Goal: Task Accomplishment & Management: Manage account settings

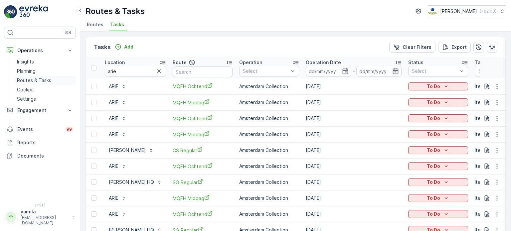
scroll to position [318, 0]
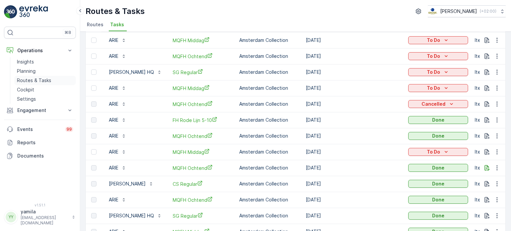
click at [36, 77] on p "Routes & Tasks" at bounding box center [34, 80] width 34 height 7
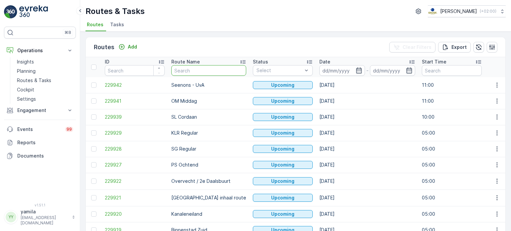
click at [190, 74] on input "text" at bounding box center [208, 70] width 75 height 11
type input "os avon"
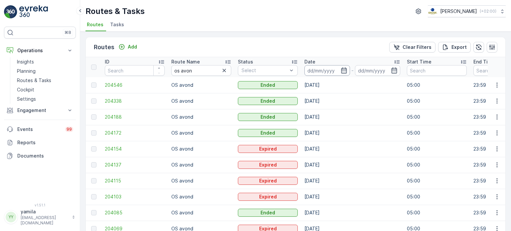
click at [312, 70] on input at bounding box center [327, 70] width 46 height 11
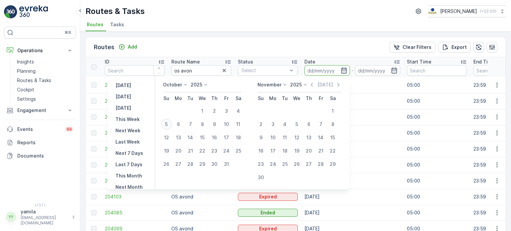
click at [170, 125] on div "5" at bounding box center [166, 124] width 11 height 11
type input "[DATE]"
click at [170, 125] on div "5" at bounding box center [166, 124] width 11 height 11
type input "[DATE]"
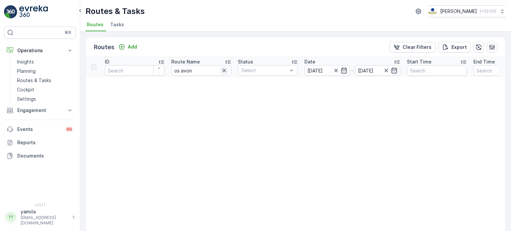
click at [224, 70] on icon "button" at bounding box center [224, 70] width 3 height 3
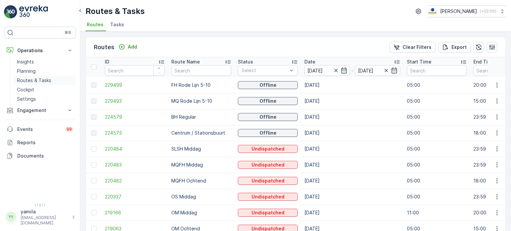
click at [36, 78] on p "Routes & Tasks" at bounding box center [34, 80] width 34 height 7
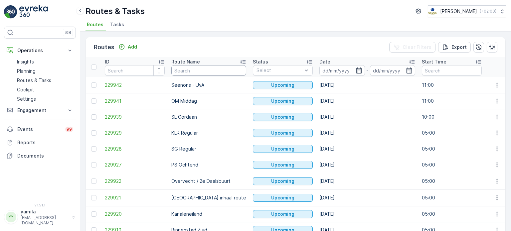
click at [198, 68] on input "text" at bounding box center [208, 70] width 75 height 11
type input "os"
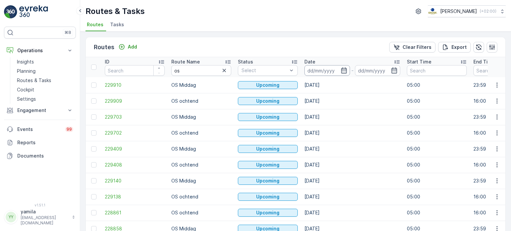
click at [321, 69] on input at bounding box center [327, 70] width 46 height 11
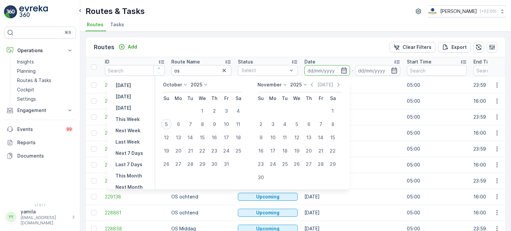
click at [170, 126] on div "5" at bounding box center [166, 124] width 11 height 11
type input "[DATE]"
click at [170, 126] on div "5" at bounding box center [166, 124] width 11 height 11
type input "[DATE]"
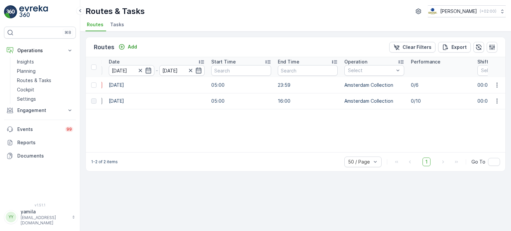
scroll to position [0, 197]
click at [496, 104] on icon "button" at bounding box center [497, 101] width 7 height 7
click at [487, 110] on span "See More Details" at bounding box center [481, 110] width 39 height 7
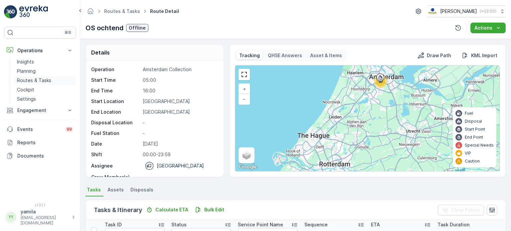
click at [32, 79] on p "Routes & Tasks" at bounding box center [34, 80] width 34 height 7
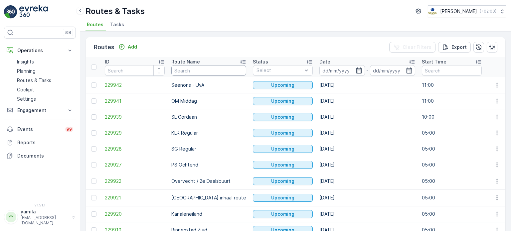
click at [193, 66] on input "text" at bounding box center [208, 70] width 75 height 11
type input "os"
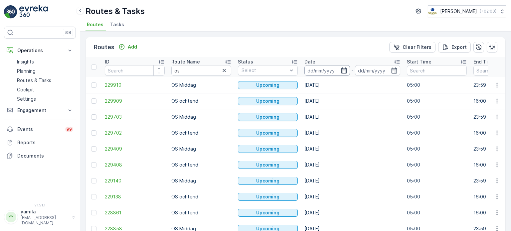
click at [314, 70] on input at bounding box center [327, 70] width 46 height 11
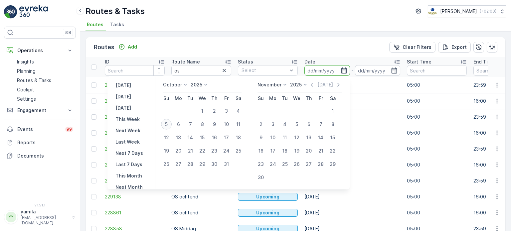
click at [168, 123] on div "5" at bounding box center [166, 124] width 11 height 11
type input "[DATE]"
click at [168, 123] on div "5" at bounding box center [166, 124] width 11 height 11
type input "[DATE]"
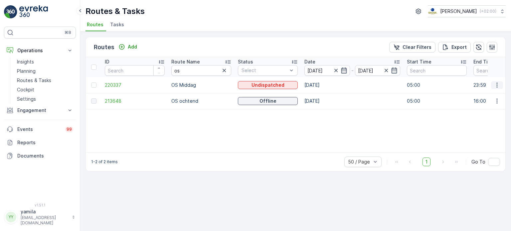
click at [501, 83] on button "button" at bounding box center [497, 85] width 12 height 8
click at [480, 95] on span "See More Details" at bounding box center [481, 94] width 39 height 7
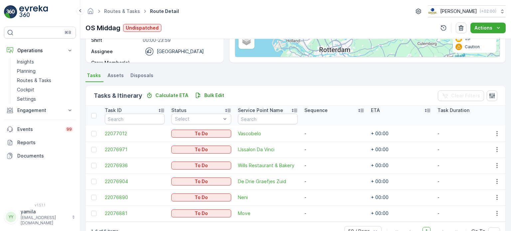
scroll to position [135, 0]
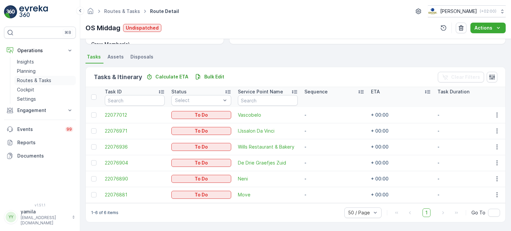
click at [36, 78] on p "Routes & Tasks" at bounding box center [34, 80] width 34 height 7
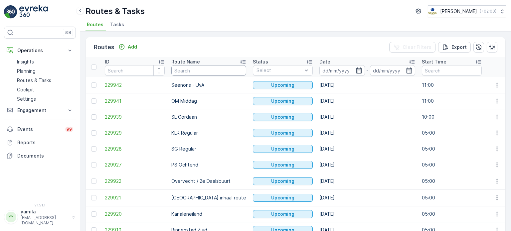
click at [188, 71] on input "text" at bounding box center [208, 70] width 75 height 11
type input "cs"
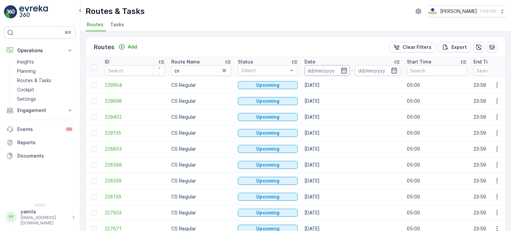
click at [315, 74] on input at bounding box center [327, 70] width 46 height 11
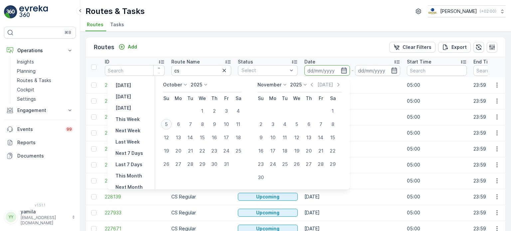
click at [168, 123] on div "5" at bounding box center [166, 124] width 11 height 11
type input "[DATE]"
click at [168, 123] on div "5" at bounding box center [166, 124] width 11 height 11
type input "[DATE]"
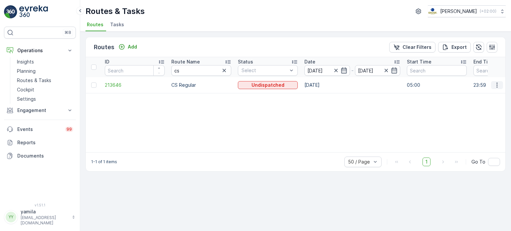
click at [494, 82] on icon "button" at bounding box center [497, 85] width 7 height 7
click at [484, 92] on span "See More Details" at bounding box center [481, 94] width 39 height 7
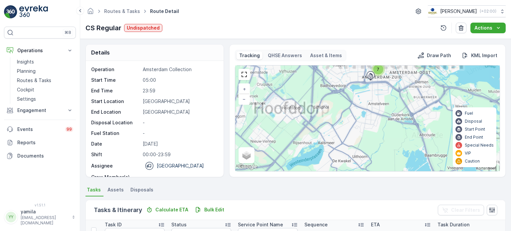
drag, startPoint x: 383, startPoint y: 88, endPoint x: 386, endPoint y: 129, distance: 40.8
click at [386, 129] on div "7 + − Satellite Roadmap Terrain Hybrid Leaflet Keyboard shortcuts Map Data Map …" at bounding box center [367, 119] width 264 height 106
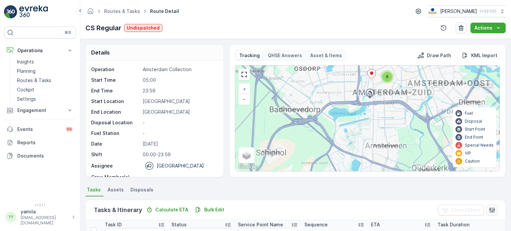
drag, startPoint x: 389, startPoint y: 94, endPoint x: 374, endPoint y: 123, distance: 32.3
click at [374, 123] on div "7 6 + − Satellite Roadmap Terrain Hybrid Leaflet Keyboard shortcuts Map Data Ma…" at bounding box center [367, 119] width 264 height 106
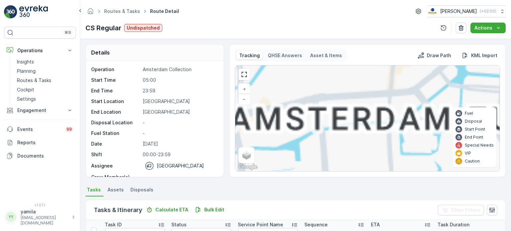
drag, startPoint x: 383, startPoint y: 113, endPoint x: 385, endPoint y: 142, distance: 28.7
click at [385, 142] on div "5 4 + − Satellite Roadmap Terrain Hybrid Leaflet Keyboard shortcuts Map Data Ma…" at bounding box center [367, 119] width 264 height 106
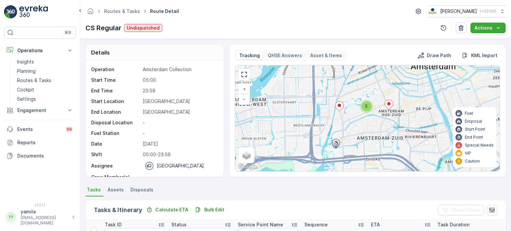
drag, startPoint x: 376, startPoint y: 117, endPoint x: 378, endPoint y: 126, distance: 8.9
click at [378, 126] on div "5 + − Satellite Roadmap Terrain Hybrid Leaflet Keyboard shortcuts Map Data Map …" at bounding box center [367, 119] width 264 height 106
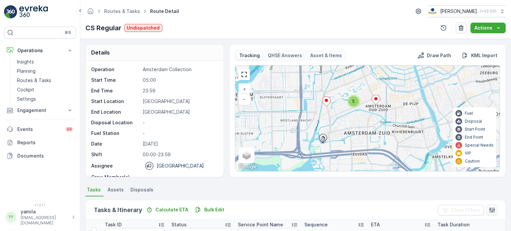
drag, startPoint x: 420, startPoint y: 89, endPoint x: 410, endPoint y: 81, distance: 12.5
click at [410, 81] on div "5 + − Satellite Roadmap Terrain Hybrid Leaflet Keyboard shortcuts Map Data Map …" at bounding box center [367, 119] width 264 height 106
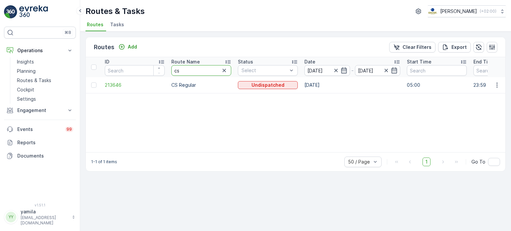
click at [192, 73] on input "cs" at bounding box center [201, 70] width 60 height 11
click at [193, 69] on input "cs" at bounding box center [201, 70] width 60 height 11
type input "os avond"
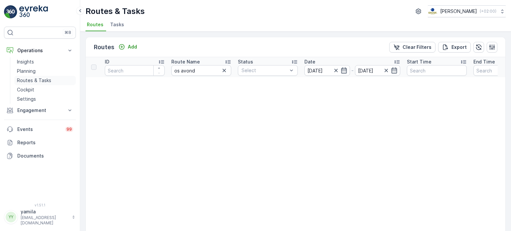
click at [29, 82] on p "Routes & Tasks" at bounding box center [34, 80] width 34 height 7
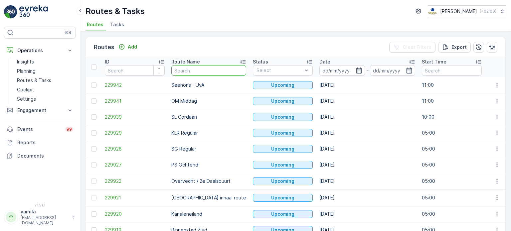
click at [178, 70] on input "text" at bounding box center [208, 70] width 75 height 11
type input "os avond"
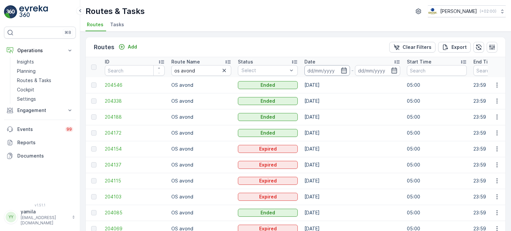
click at [333, 74] on input at bounding box center [327, 70] width 46 height 11
click at [196, 72] on input "os avond" at bounding box center [201, 70] width 60 height 11
type input "os middag"
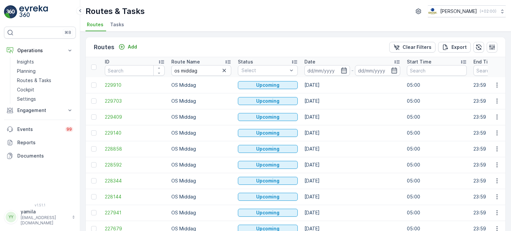
click at [319, 69] on input at bounding box center [327, 70] width 46 height 11
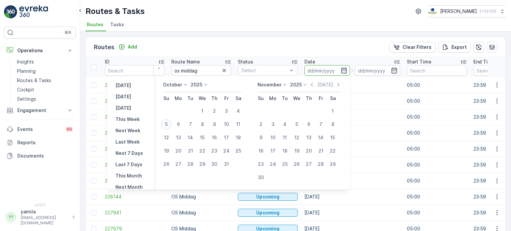
click at [170, 127] on div "5" at bounding box center [166, 124] width 11 height 11
type input "[DATE]"
click at [170, 127] on div "5" at bounding box center [166, 124] width 11 height 11
type input "[DATE]"
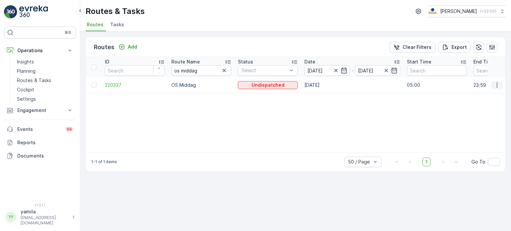
click at [497, 87] on icon "button" at bounding box center [496, 85] width 1 height 5
click at [481, 95] on span "See More Details" at bounding box center [481, 94] width 39 height 7
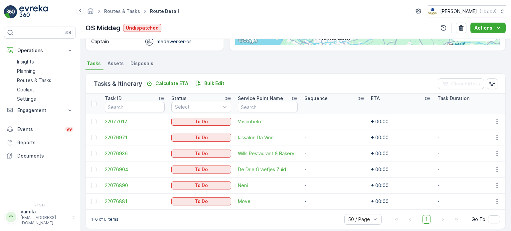
scroll to position [135, 0]
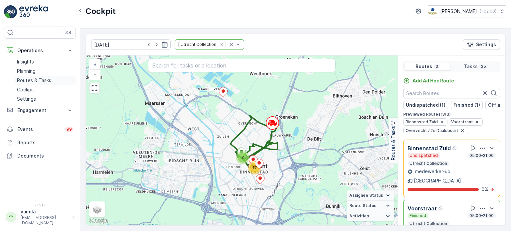
scroll to position [16, 0]
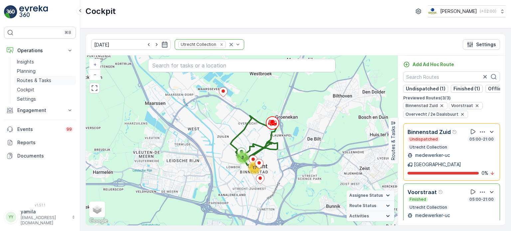
click at [53, 79] on link "Routes & Tasks" at bounding box center [45, 80] width 62 height 9
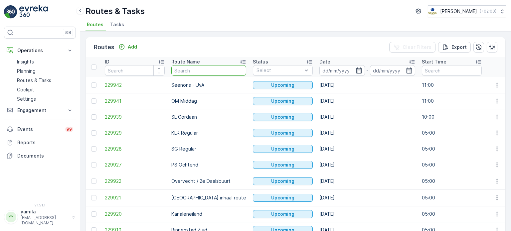
click at [206, 73] on input "text" at bounding box center [208, 70] width 75 height 11
type input "os"
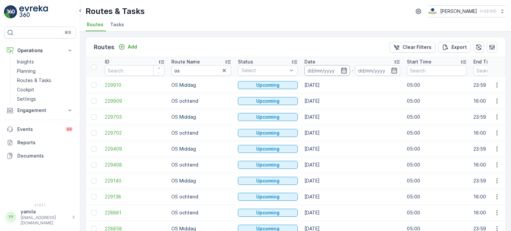
click at [327, 70] on input at bounding box center [327, 70] width 46 height 11
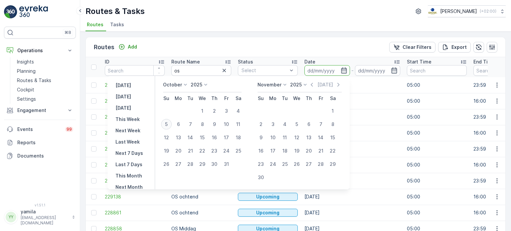
click at [168, 125] on div "5" at bounding box center [166, 124] width 11 height 11
type input "[DATE]"
click at [168, 125] on div "5" at bounding box center [166, 124] width 11 height 11
type input "[DATE]"
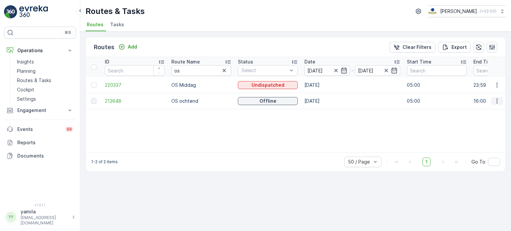
click at [495, 103] on icon "button" at bounding box center [497, 101] width 7 height 7
click at [484, 111] on span "See More Details" at bounding box center [481, 110] width 39 height 7
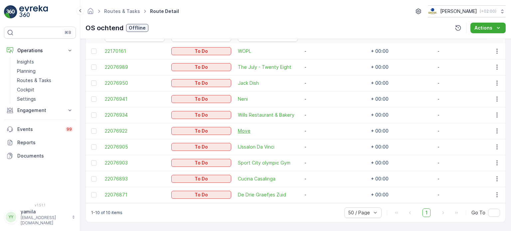
scroll to position [182, 0]
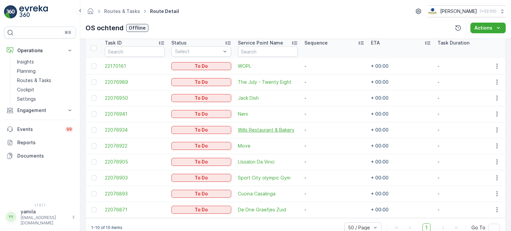
click at [241, 129] on span "Wills Restaurant & Bakery" at bounding box center [268, 130] width 60 height 7
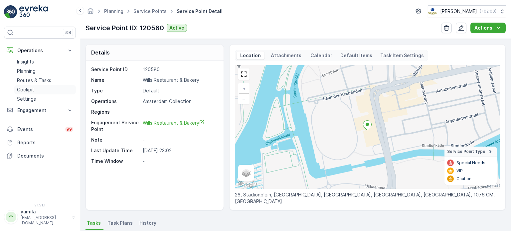
click at [59, 85] on link "Cockpit" at bounding box center [45, 89] width 62 height 9
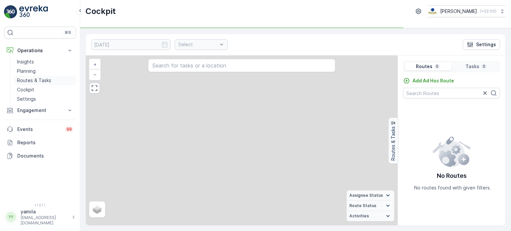
click at [56, 81] on link "Routes & Tasks" at bounding box center [45, 80] width 62 height 9
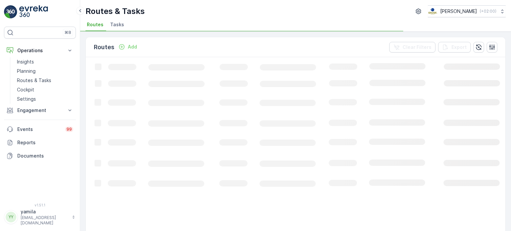
click at [118, 28] on li "Tasks" at bounding box center [118, 25] width 18 height 11
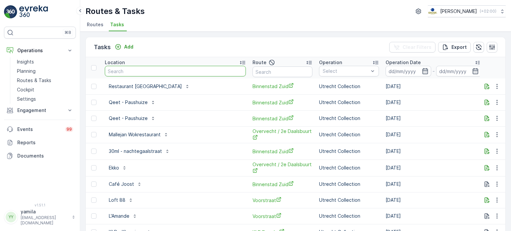
click at [132, 76] on input "text" at bounding box center [175, 71] width 141 height 11
type input "bram"
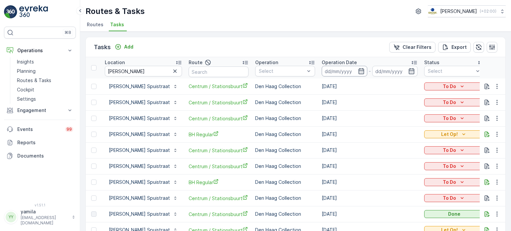
click at [330, 73] on input at bounding box center [345, 71] width 46 height 11
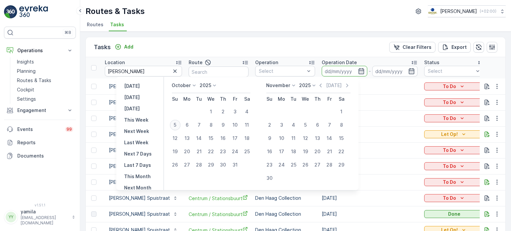
click at [178, 122] on div "5" at bounding box center [175, 125] width 11 height 11
type input "[DATE]"
click at [178, 122] on div "5" at bounding box center [175, 125] width 11 height 11
type input "[DATE]"
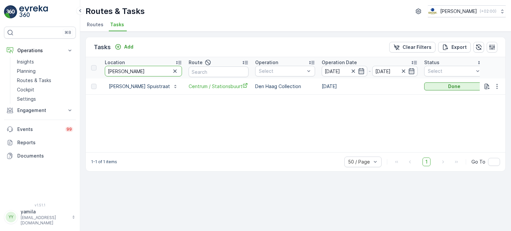
click at [125, 73] on input "bram" at bounding box center [143, 71] width 77 height 11
type input "de verre bergen"
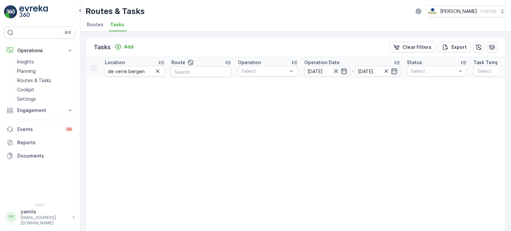
click at [337, 68] on icon "button" at bounding box center [336, 71] width 7 height 7
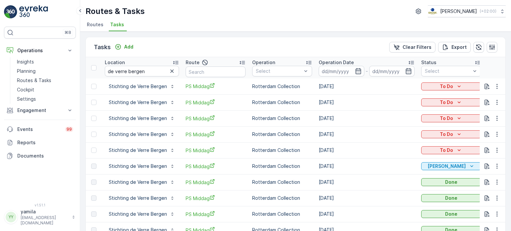
click at [94, 22] on span "Routes" at bounding box center [95, 24] width 17 height 7
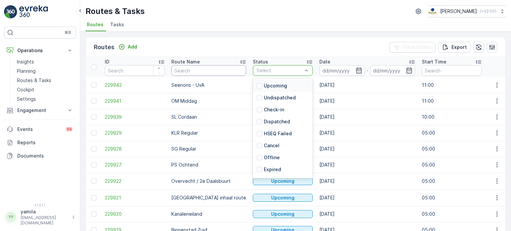
drag, startPoint x: 213, startPoint y: 76, endPoint x: 210, endPoint y: 66, distance: 9.9
click at [210, 66] on input "text" at bounding box center [208, 70] width 75 height 11
type input "os"
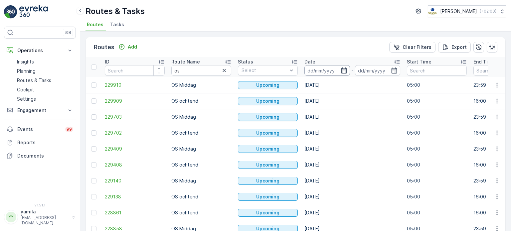
click at [310, 66] on input at bounding box center [327, 70] width 46 height 11
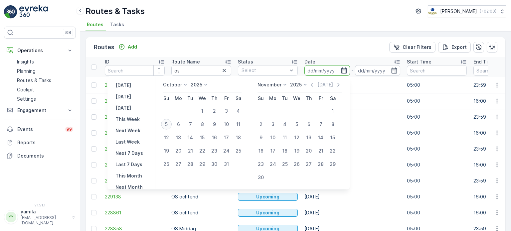
click at [169, 123] on div "5" at bounding box center [166, 124] width 11 height 11
type input "[DATE]"
click at [169, 123] on div "5" at bounding box center [166, 124] width 11 height 11
type input "[DATE]"
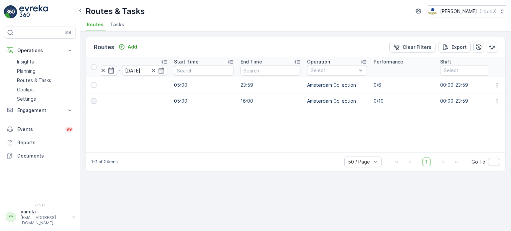
scroll to position [0, 265]
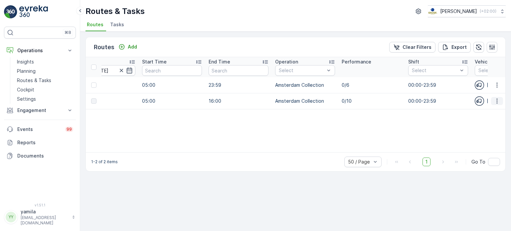
click at [494, 104] on icon "button" at bounding box center [497, 101] width 7 height 7
click at [497, 90] on td at bounding box center [497, 85] width 18 height 16
click at [497, 88] on button "button" at bounding box center [497, 85] width 12 height 8
click at [486, 92] on span "See More Details" at bounding box center [481, 94] width 39 height 7
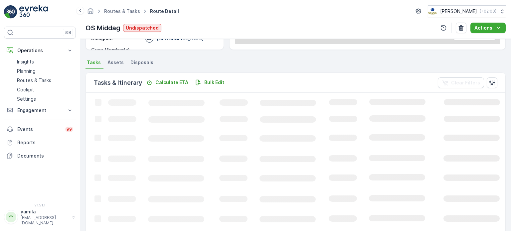
scroll to position [135, 0]
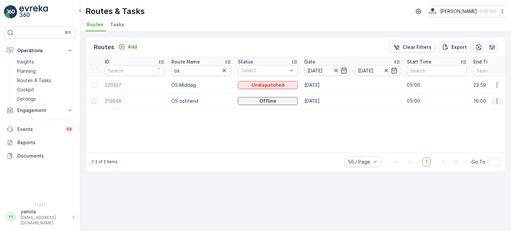
click at [498, 102] on icon "button" at bounding box center [497, 101] width 7 height 7
click at [485, 112] on span "See More Details" at bounding box center [481, 110] width 39 height 7
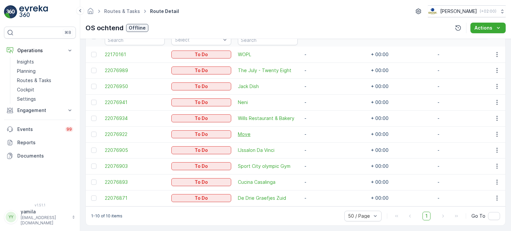
scroll to position [194, 0]
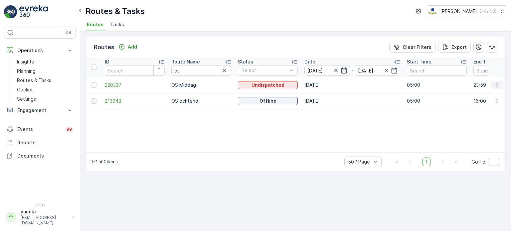
click at [498, 85] on icon "button" at bounding box center [497, 85] width 7 height 7
click at [486, 95] on span "See More Details" at bounding box center [481, 94] width 39 height 7
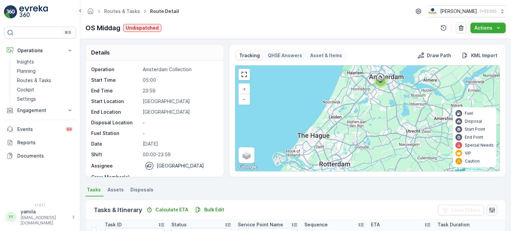
scroll to position [85, 0]
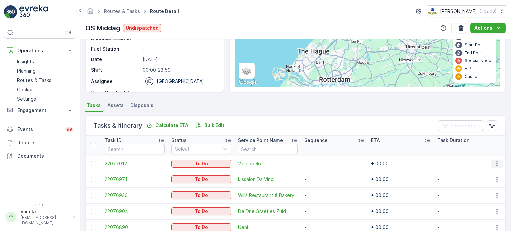
click at [496, 160] on icon "button" at bounding box center [497, 163] width 7 height 7
click at [479, 191] on span "Change Route" at bounding box center [480, 191] width 32 height 7
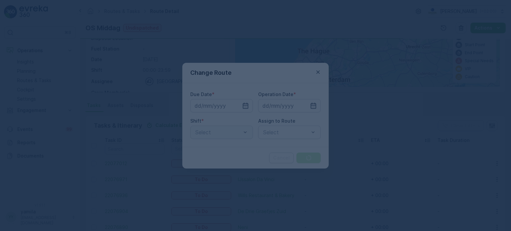
type input "[DATE]"
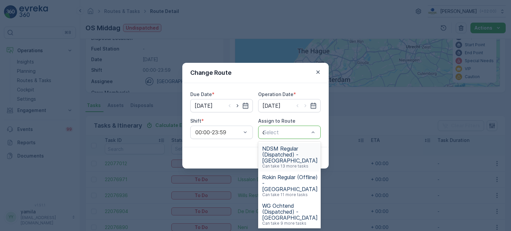
type input "os"
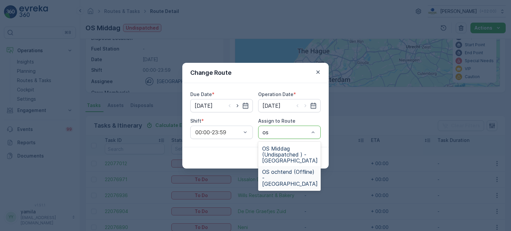
click at [279, 174] on span "OS ochtend (Offline) - Amsterdam" at bounding box center [290, 178] width 56 height 18
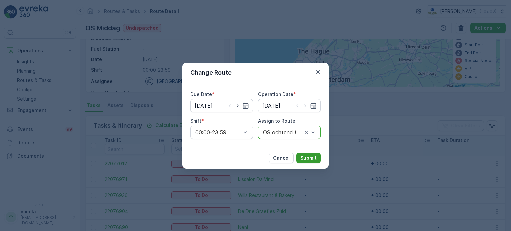
click at [306, 158] on p "Submit" at bounding box center [308, 158] width 16 height 7
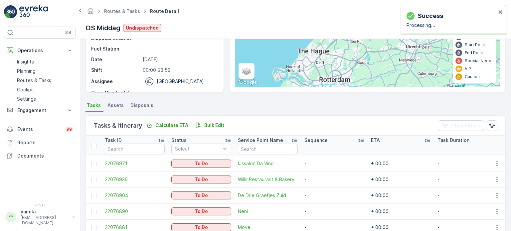
scroll to position [119, 0]
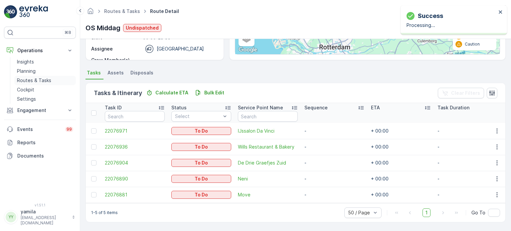
click at [48, 79] on p "Routes & Tasks" at bounding box center [34, 80] width 34 height 7
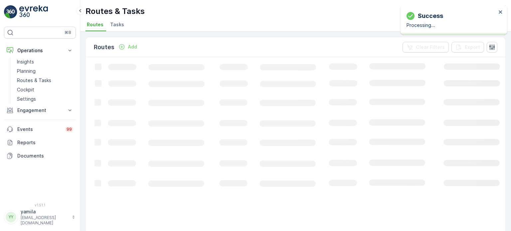
click at [118, 21] on span "Tasks" at bounding box center [117, 24] width 14 height 7
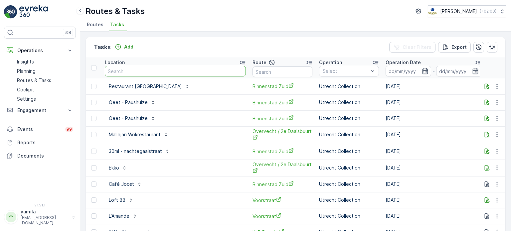
click at [136, 71] on input "text" at bounding box center [175, 71] width 141 height 11
type input "brasserie"
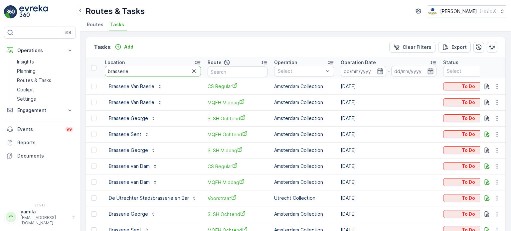
click at [142, 70] on input "brasserie" at bounding box center [153, 71] width 96 height 11
type input "brasserie van baerle"
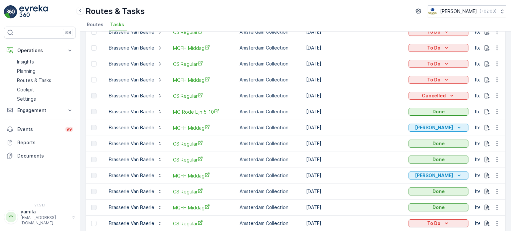
scroll to position [182, 0]
click at [42, 77] on p "Routes & Tasks" at bounding box center [34, 80] width 34 height 7
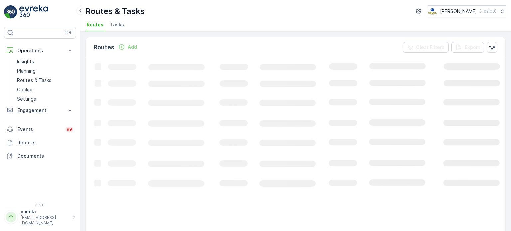
click at [115, 23] on span "Tasks" at bounding box center [117, 24] width 14 height 7
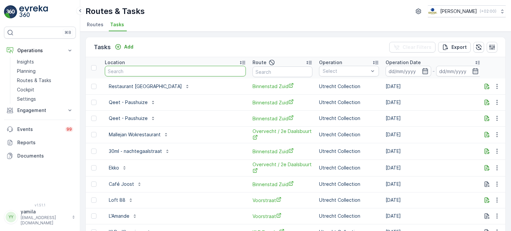
click at [125, 69] on input "text" at bounding box center [175, 71] width 141 height 11
type input "papis"
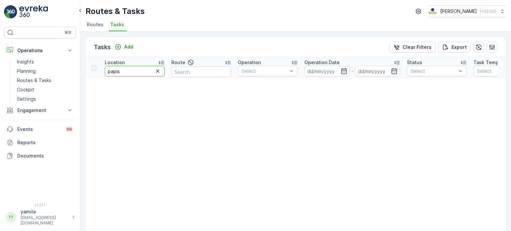
click at [133, 69] on input "papis" at bounding box center [135, 71] width 60 height 11
type input "papi"
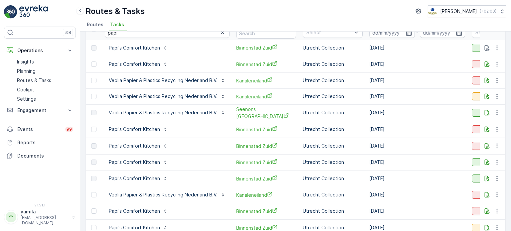
scroll to position [22, 0]
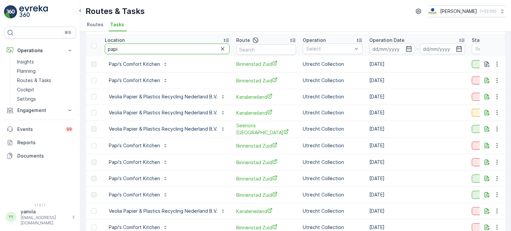
click at [125, 48] on input "papi" at bounding box center [167, 49] width 125 height 11
type input "papi's"
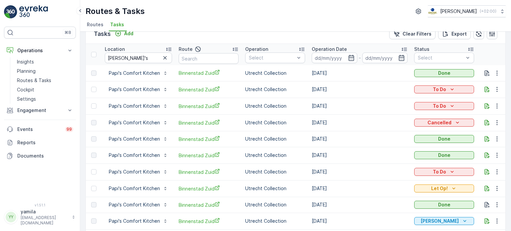
scroll to position [13, 0]
click at [124, 53] on input "papi's" at bounding box center [138, 58] width 67 height 11
type input "bram ladage"
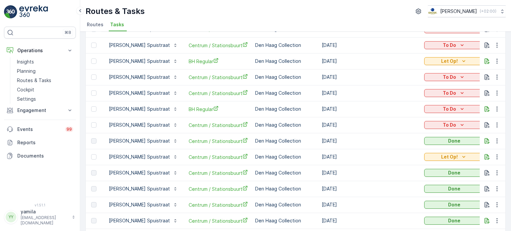
scroll to position [77, 0]
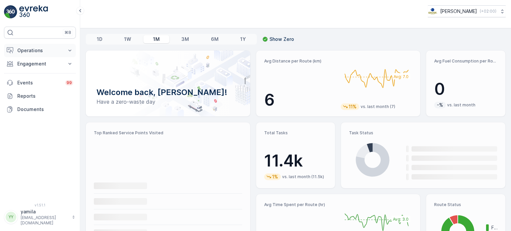
click at [48, 50] on p "Operations" at bounding box center [39, 50] width 45 height 7
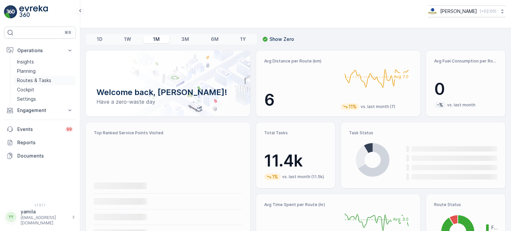
click at [37, 80] on p "Routes & Tasks" at bounding box center [34, 80] width 34 height 7
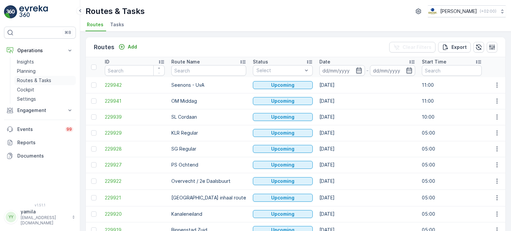
click at [39, 81] on p "Routes & Tasks" at bounding box center [34, 80] width 34 height 7
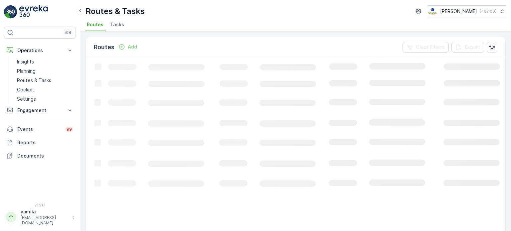
drag, startPoint x: 122, startPoint y: 19, endPoint x: 114, endPoint y: 26, distance: 10.7
click at [114, 26] on div "Routes & Tasks Oscar Circulair ( +02:00 ) Routes Tasks" at bounding box center [295, 16] width 431 height 32
click at [114, 26] on span "Tasks" at bounding box center [117, 24] width 14 height 7
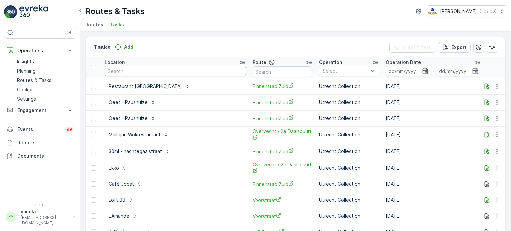
click at [138, 72] on input "text" at bounding box center [175, 71] width 141 height 11
type input "bakers"
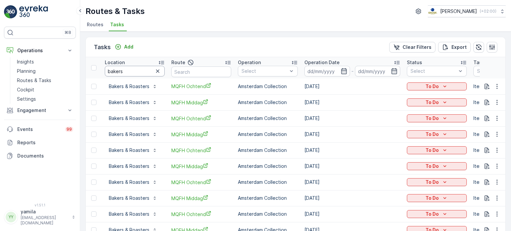
click at [116, 74] on input "bakers" at bounding box center [135, 71] width 60 height 11
type input "otaru"
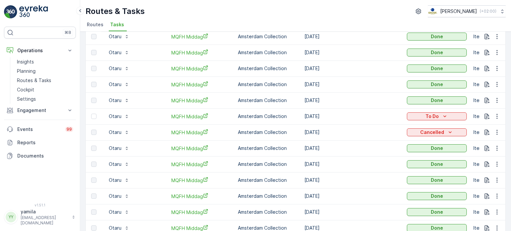
scroll to position [63, 0]
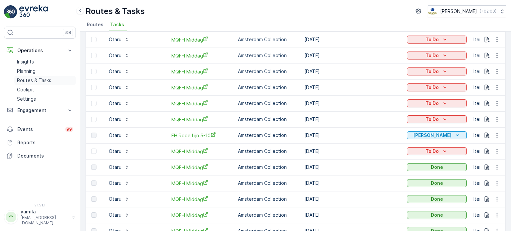
click at [46, 80] on p "Routes & Tasks" at bounding box center [34, 80] width 34 height 7
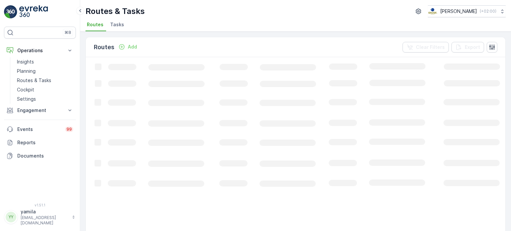
click at [116, 24] on span "Tasks" at bounding box center [117, 24] width 14 height 7
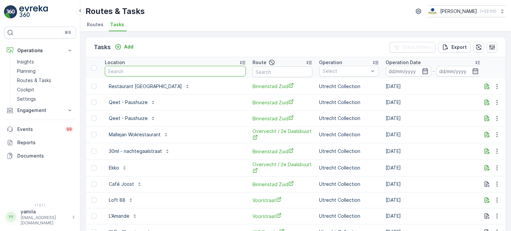
click at [123, 69] on input "text" at bounding box center [175, 71] width 141 height 11
type input "stromma rijks"
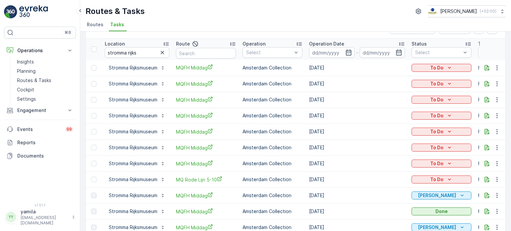
scroll to position [19, 0]
click at [212, 179] on span "MQ Rode Lijn 5-10" at bounding box center [206, 179] width 60 height 7
click at [130, 50] on input "stromma rijks" at bounding box center [137, 52] width 65 height 11
click at [130, 50] on input "s" at bounding box center [137, 52] width 65 height 11
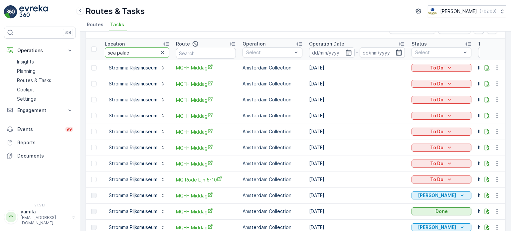
type input "sea palace"
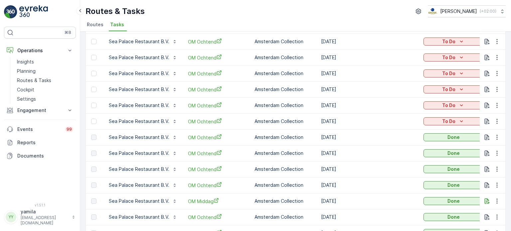
scroll to position [29, 0]
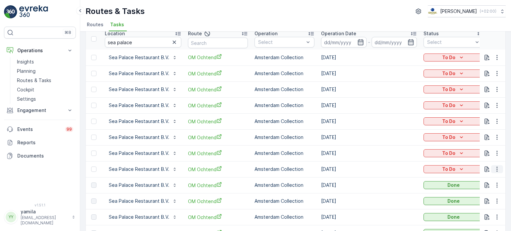
click at [495, 169] on icon "button" at bounding box center [497, 169] width 7 height 7
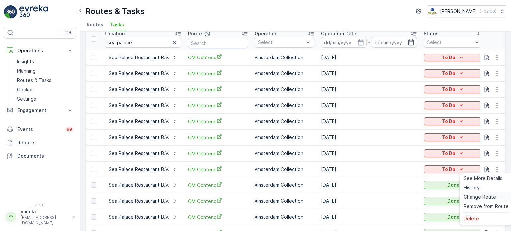
click at [467, 195] on span "Change Route" at bounding box center [480, 197] width 32 height 7
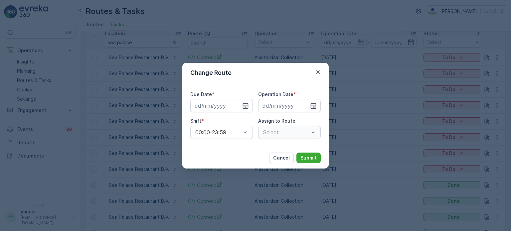
type input "[DATE]"
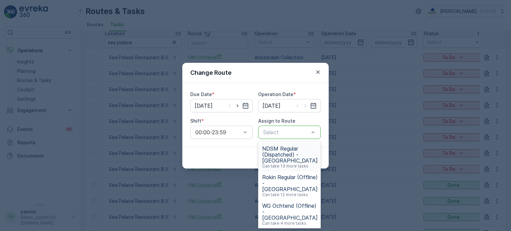
click at [297, 133] on div at bounding box center [285, 132] width 47 height 6
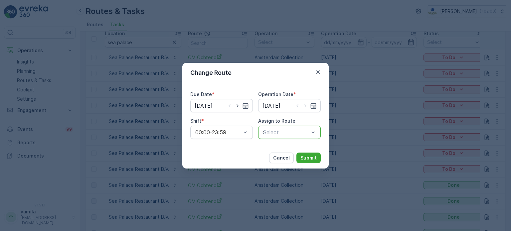
type input "om"
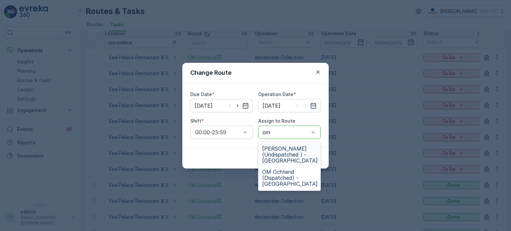
click at [284, 148] on span "[PERSON_NAME] (Undispatched ) - [GEOGRAPHIC_DATA]" at bounding box center [290, 155] width 56 height 18
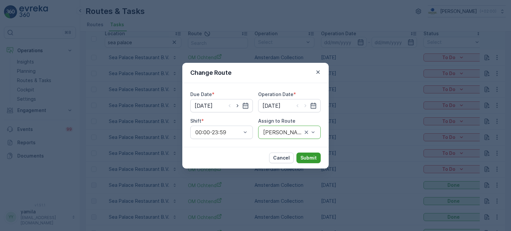
click at [307, 156] on p "Submit" at bounding box center [308, 158] width 16 height 7
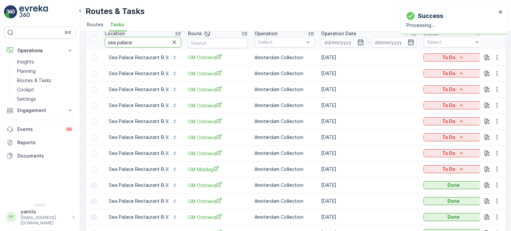
click at [141, 43] on input "sea palace" at bounding box center [143, 42] width 77 height 11
type input "orf"
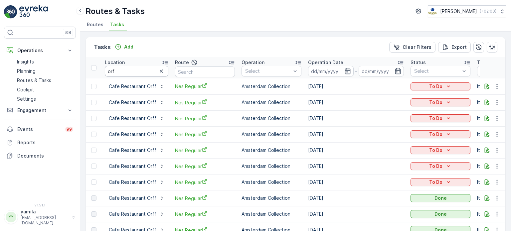
drag, startPoint x: 127, startPoint y: 81, endPoint x: 125, endPoint y: 74, distance: 7.1
click at [125, 74] on input "orf" at bounding box center [137, 71] width 64 height 11
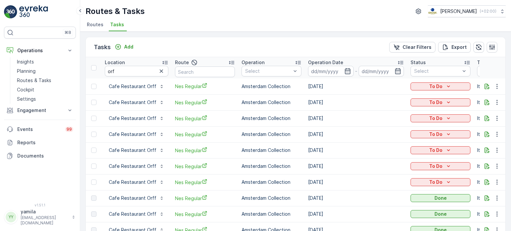
click at [235, 32] on div "Tasks Add Clear Filters Export Location orf Route Operation Select Operation Da…" at bounding box center [295, 132] width 431 height 200
click at [119, 68] on input "orf" at bounding box center [137, 71] width 64 height 11
type input "bink bik"
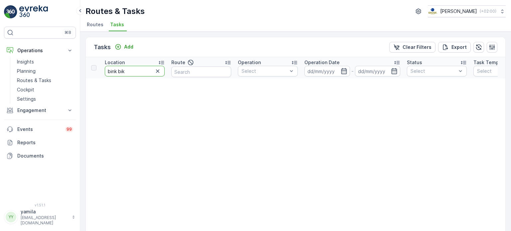
click at [125, 70] on input "bink bik" at bounding box center [135, 71] width 60 height 11
type input "bink"
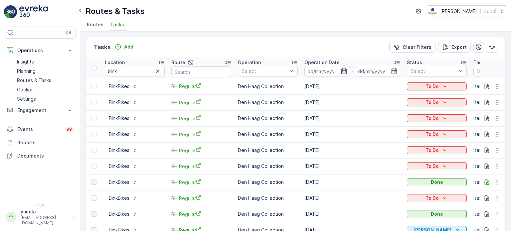
scroll to position [82, 0]
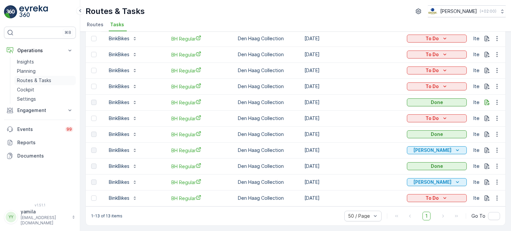
click at [33, 81] on p "Routes & Tasks" at bounding box center [34, 80] width 34 height 7
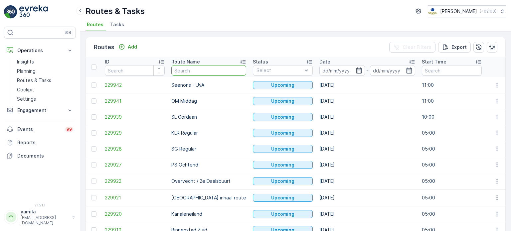
click at [174, 69] on input "text" at bounding box center [208, 70] width 75 height 11
type input "os"
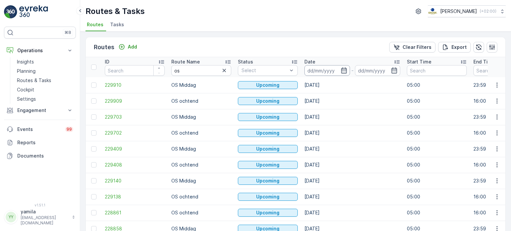
click at [325, 73] on input at bounding box center [327, 70] width 46 height 11
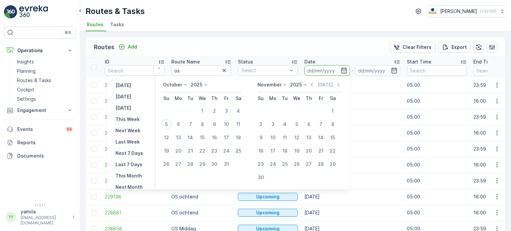
click at [168, 123] on div "5" at bounding box center [166, 124] width 11 height 11
type input "[DATE]"
click at [168, 123] on div "5" at bounding box center [166, 124] width 11 height 11
type input "[DATE]"
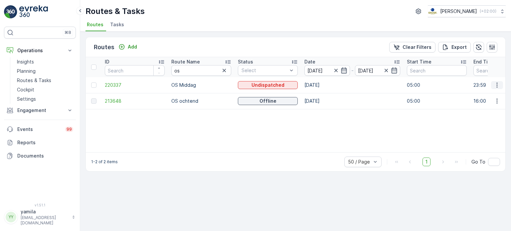
click at [496, 84] on icon "button" at bounding box center [497, 85] width 7 height 7
click at [490, 91] on span "See More Details" at bounding box center [481, 94] width 39 height 7
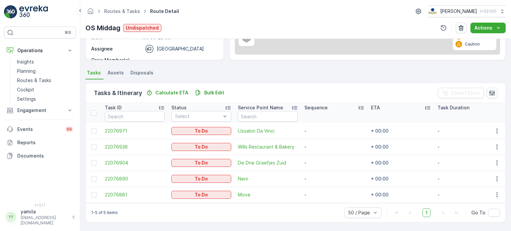
scroll to position [119, 0]
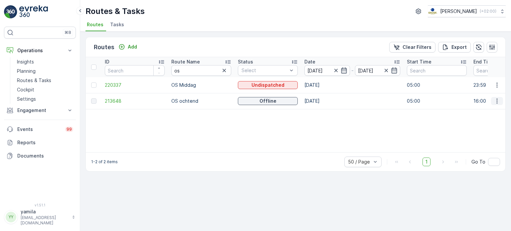
click at [496, 98] on icon "button" at bounding box center [497, 101] width 7 height 7
click at [484, 109] on span "See More Details" at bounding box center [481, 110] width 39 height 7
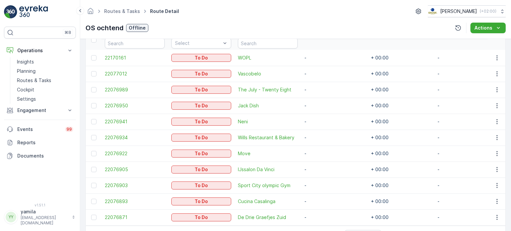
scroll to position [190, 0]
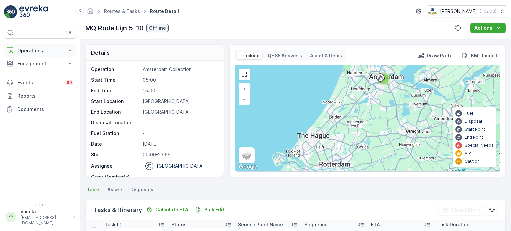
click at [39, 50] on p "Operations" at bounding box center [39, 50] width 45 height 7
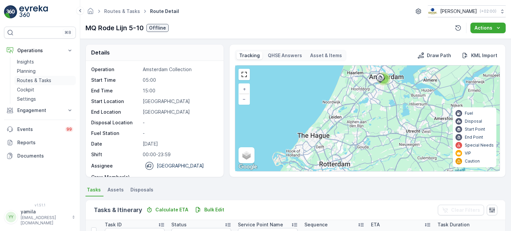
click at [38, 84] on link "Routes & Tasks" at bounding box center [45, 80] width 62 height 9
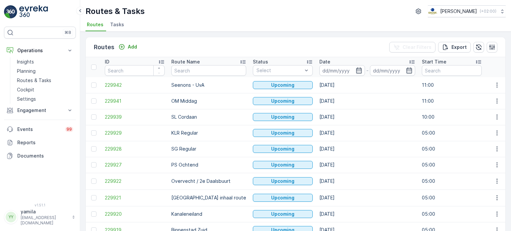
click at [114, 27] on span "Tasks" at bounding box center [117, 24] width 14 height 7
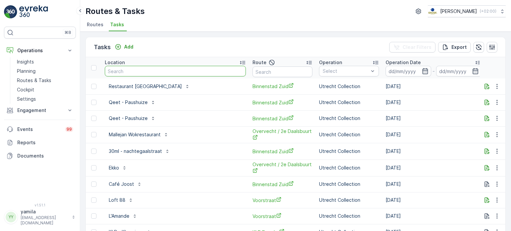
click at [120, 73] on input "text" at bounding box center [175, 71] width 141 height 11
type input "hilton"
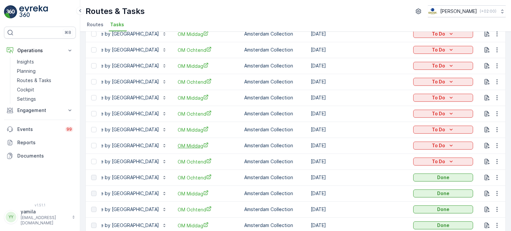
scroll to position [0, 32]
click at [237, 144] on span "OM Middag" at bounding box center [207, 145] width 60 height 7
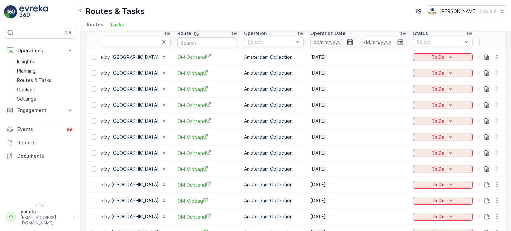
scroll to position [0, 0]
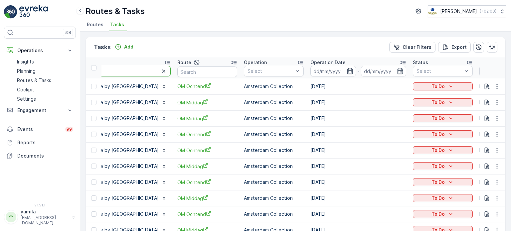
click at [126, 69] on input "hilton" at bounding box center [122, 71] width 98 height 11
type input "hiltongassan"
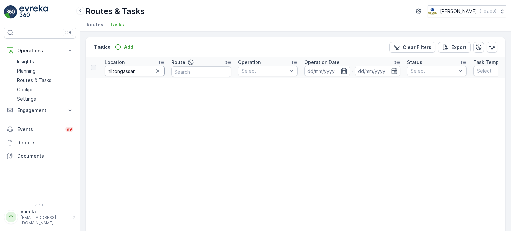
click at [137, 70] on input "hiltongassan" at bounding box center [135, 71] width 60 height 11
type input "gassan"
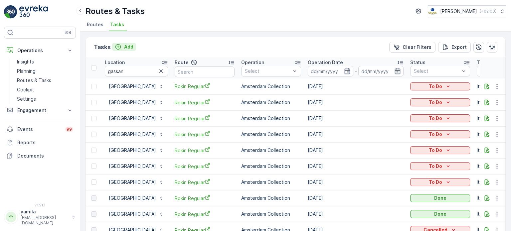
click at [124, 49] on p "Add" at bounding box center [128, 47] width 9 height 7
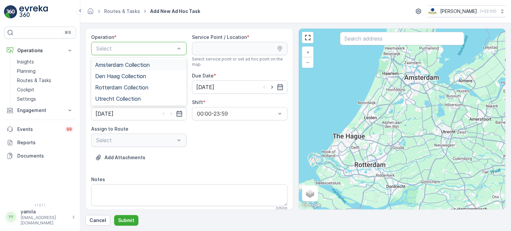
click at [115, 62] on span "Amsterdam Collection" at bounding box center [122, 65] width 55 height 6
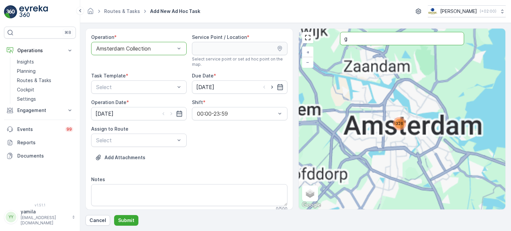
click at [359, 37] on input "g" at bounding box center [402, 38] width 124 height 13
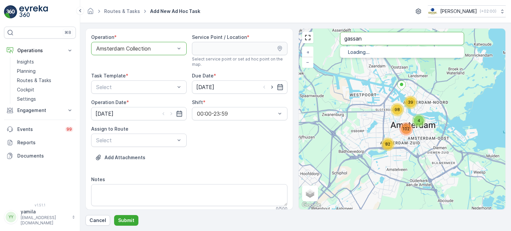
type input "gassan"
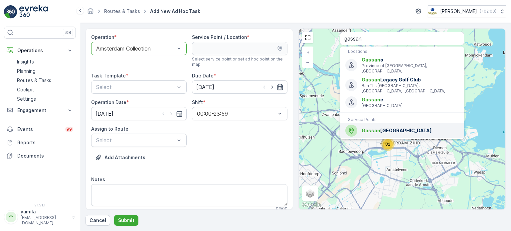
click at [367, 128] on span "Gassan" at bounding box center [371, 131] width 19 height 6
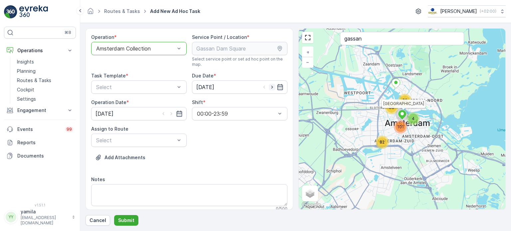
click at [271, 87] on icon "button" at bounding box center [272, 87] width 2 height 3
type input "06.10.2025"
click at [170, 112] on icon "button" at bounding box center [171, 113] width 7 height 7
type input "06.10.2025"
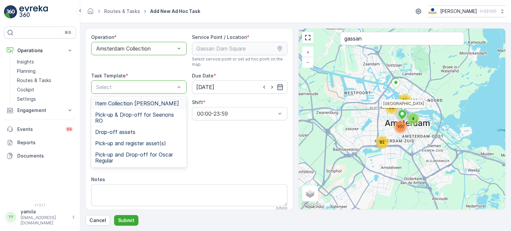
click at [153, 100] on span "Item Collection Oscar Regulier" at bounding box center [137, 103] width 84 height 6
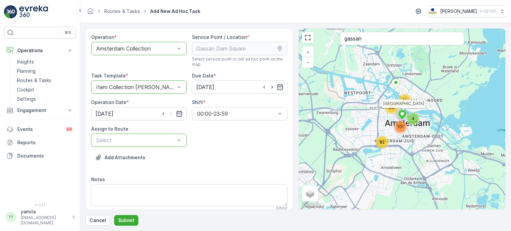
click at [120, 141] on div at bounding box center [135, 140] width 80 height 6
click at [123, 141] on div at bounding box center [135, 140] width 80 height 6
type input "rok"
click at [120, 152] on div "Rokin Regular (Upcoming) - Amsterdam" at bounding box center [138, 159] width 95 height 17
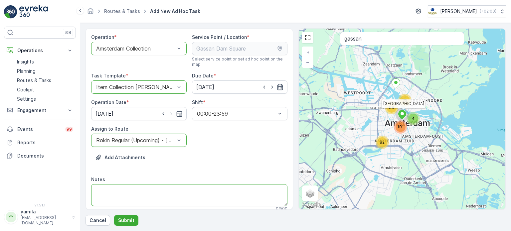
click at [133, 195] on textarea "Notes" at bounding box center [189, 195] width 196 height 22
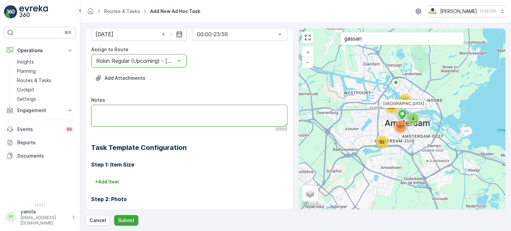
scroll to position [80, 0]
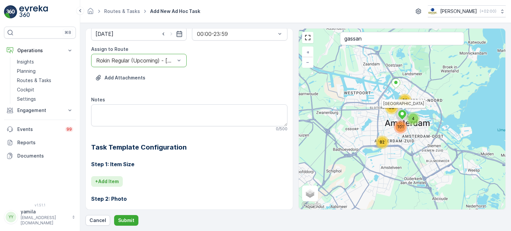
drag, startPoint x: 117, startPoint y: 175, endPoint x: 111, endPoint y: 179, distance: 7.1
click at [111, 179] on div "Step 1: Item Size + Add Item Step 2: Photo No configuration needed. Step 3: Pho…" at bounding box center [189, 220] width 196 height 137
click at [111, 179] on p "+ Add Item" at bounding box center [107, 181] width 24 height 7
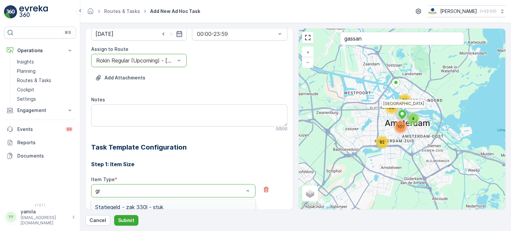
type input "grof"
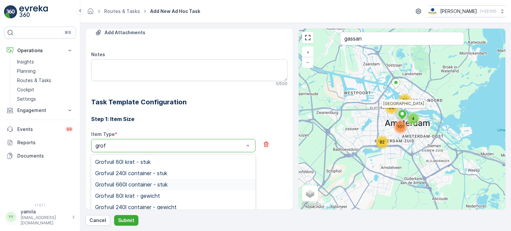
click at [135, 187] on span "Grofvuil 660l container - stuk" at bounding box center [131, 185] width 73 height 6
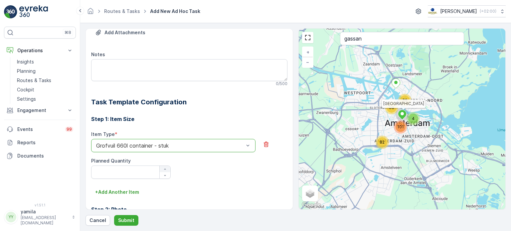
click at [168, 168] on div "button" at bounding box center [165, 169] width 11 height 4
type Quantity "1"
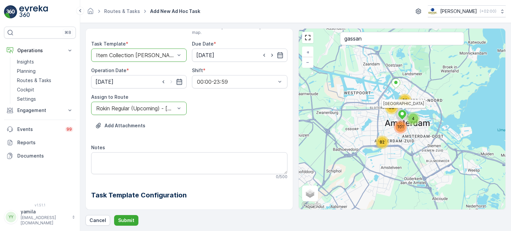
scroll to position [0, 0]
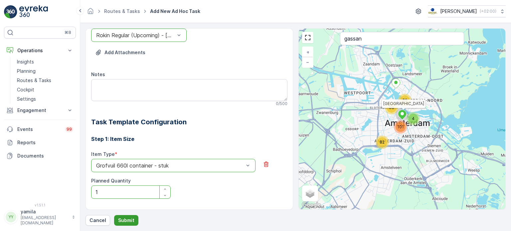
click at [131, 219] on p "Submit" at bounding box center [126, 220] width 16 height 7
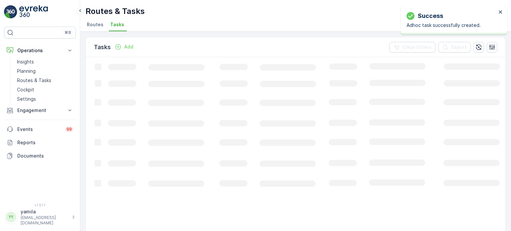
click at [504, 10] on div "Success Adhoc task successfully created." at bounding box center [454, 19] width 106 height 29
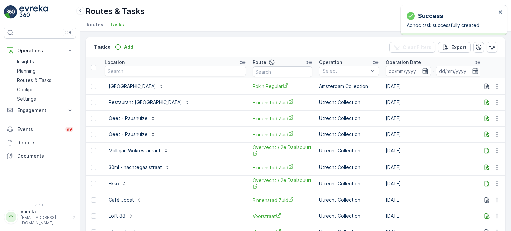
click at [498, 11] on div "Success Adhoc task successfully created." at bounding box center [452, 19] width 94 height 21
click at [503, 11] on div "Success Adhoc task successfully created." at bounding box center [454, 19] width 106 height 29
click at [499, 12] on icon "close" at bounding box center [500, 11] width 5 height 5
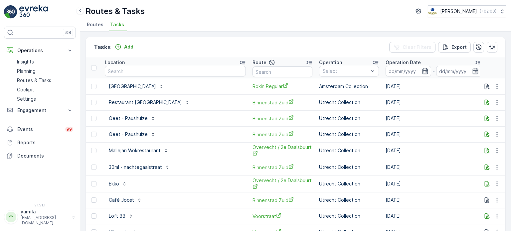
click at [488, 83] on button "To Do" at bounding box center [518, 87] width 60 height 8
click at [463, 93] on span "Let Op!" at bounding box center [462, 95] width 17 height 7
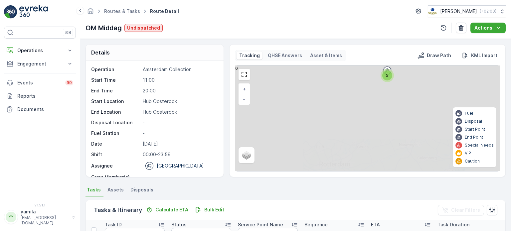
scroll to position [126, 0]
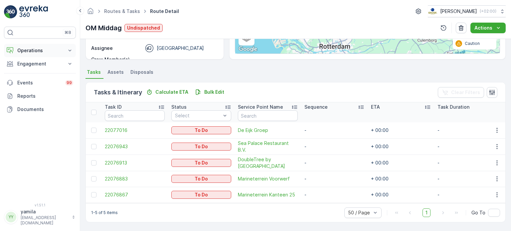
click at [33, 51] on p "Operations" at bounding box center [39, 50] width 45 height 7
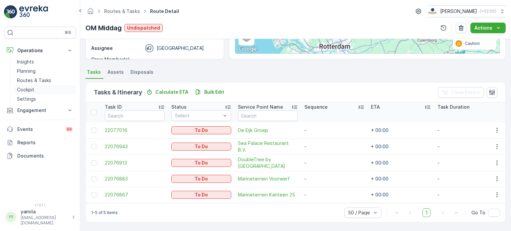
click at [30, 92] on p "Cockpit" at bounding box center [25, 90] width 17 height 7
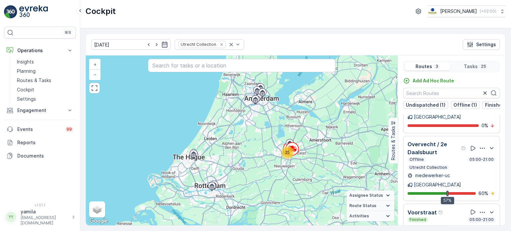
scroll to position [16, 0]
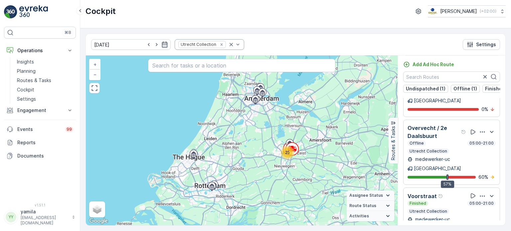
scroll to position [15, 0]
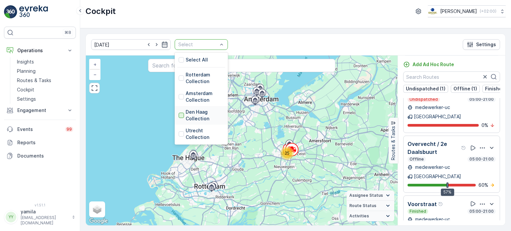
click at [179, 113] on div at bounding box center [181, 115] width 5 height 5
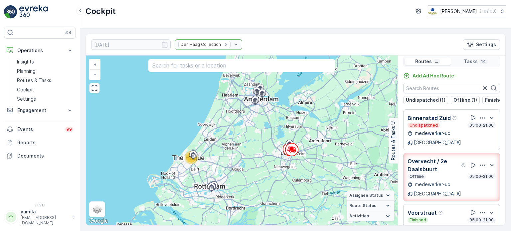
scroll to position [0, 0]
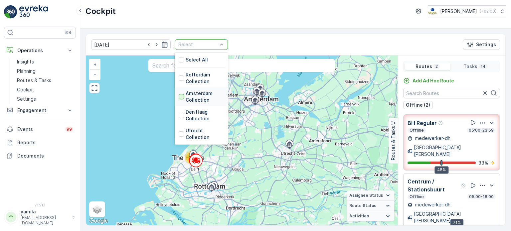
drag, startPoint x: 212, startPoint y: 45, endPoint x: 169, endPoint y: 96, distance: 67.3
click at [179, 96] on div at bounding box center [181, 96] width 5 height 5
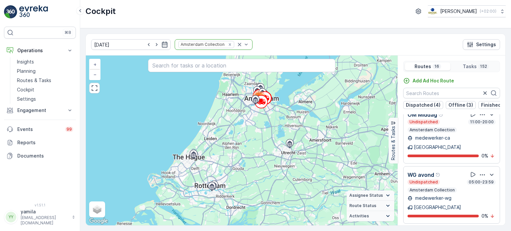
scroll to position [560, 0]
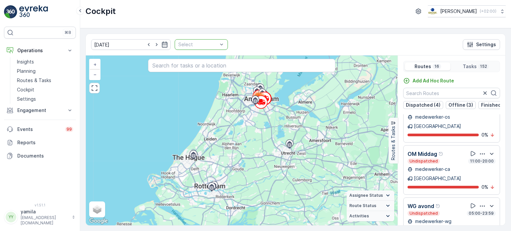
scroll to position [357, 0]
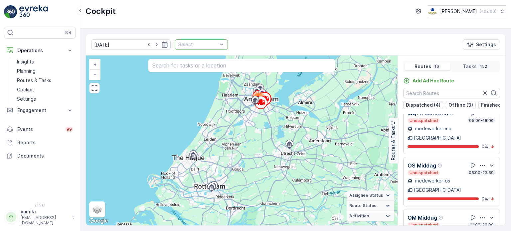
drag, startPoint x: 227, startPoint y: 41, endPoint x: 213, endPoint y: 43, distance: 13.7
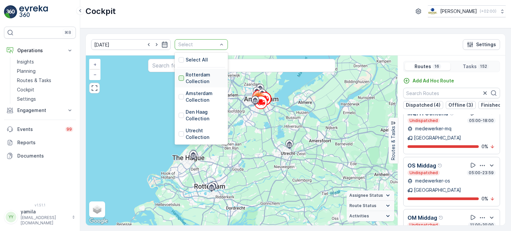
click at [179, 77] on div at bounding box center [181, 78] width 5 height 5
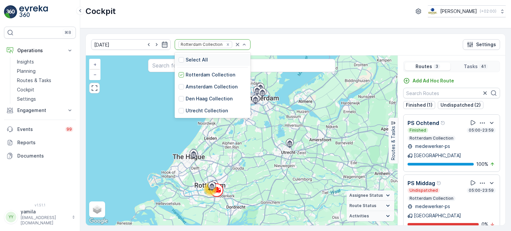
click at [234, 48] on div at bounding box center [240, 45] width 13 height 10
click at [226, 46] on icon "Remove Rotterdam Collection" at bounding box center [228, 44] width 5 height 5
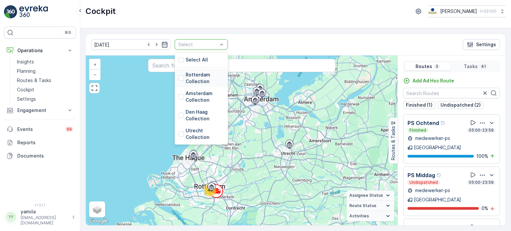
click at [321, 32] on div "[DATE] option Rotterdam Collection, deselected. 5 results available. Use Up and…" at bounding box center [295, 129] width 431 height 203
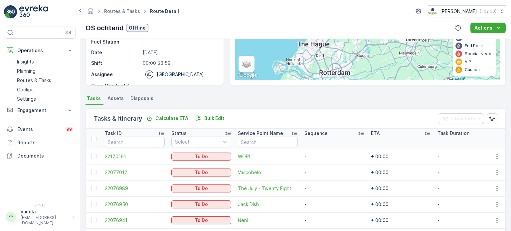
scroll to position [92, 0]
